Goal: Task Accomplishment & Management: Use online tool/utility

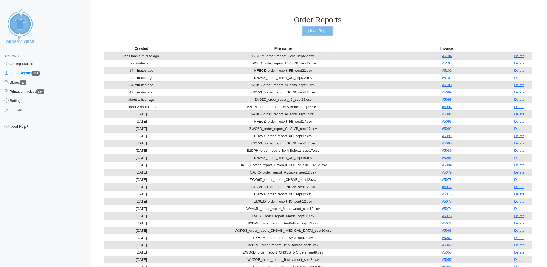
click at [316, 29] on link "Upload Report" at bounding box center [317, 31] width 29 height 8
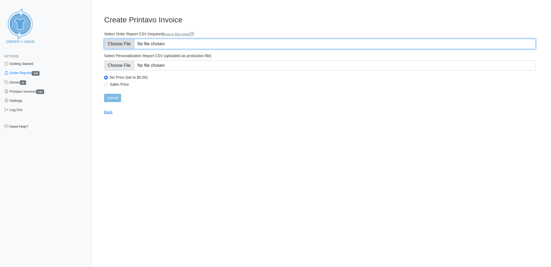
click at [116, 41] on input "Select Order Report CSV (required) How to find report" at bounding box center [320, 44] width 432 height 10
type input "C:\fakepath\UKEF8_order_report_CavcoShipp_Galusha.csv"
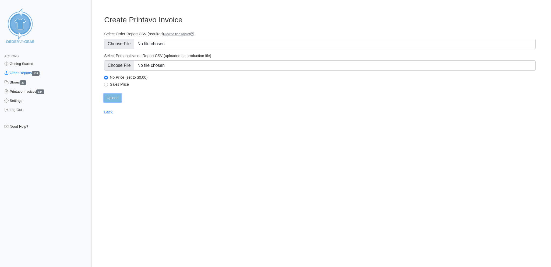
click at [114, 94] on input "Upload" at bounding box center [112, 98] width 17 height 8
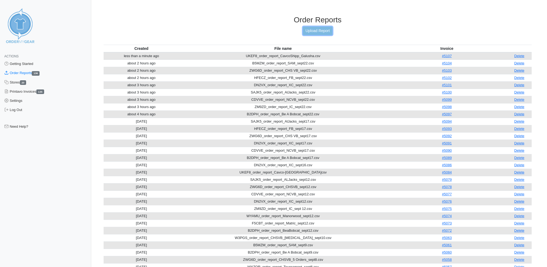
click at [316, 27] on link "Upload Report" at bounding box center [317, 31] width 29 height 8
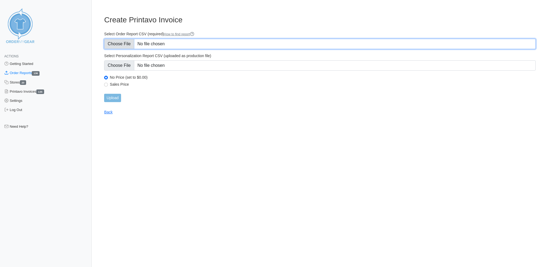
click at [120, 40] on input "Select Order Report CSV (required) How to find report" at bounding box center [320, 44] width 432 height 10
type input "C:\fakepath\UKEF8_order_report_CavcoShipp_Upham.csv"
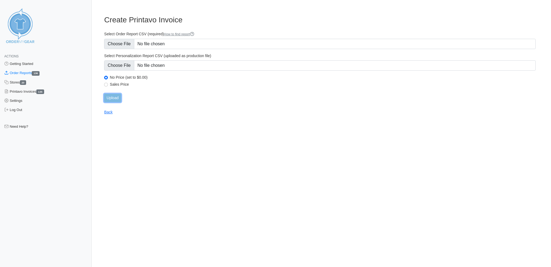
click at [117, 94] on input "Upload" at bounding box center [112, 98] width 17 height 8
